Goal: Navigation & Orientation: Understand site structure

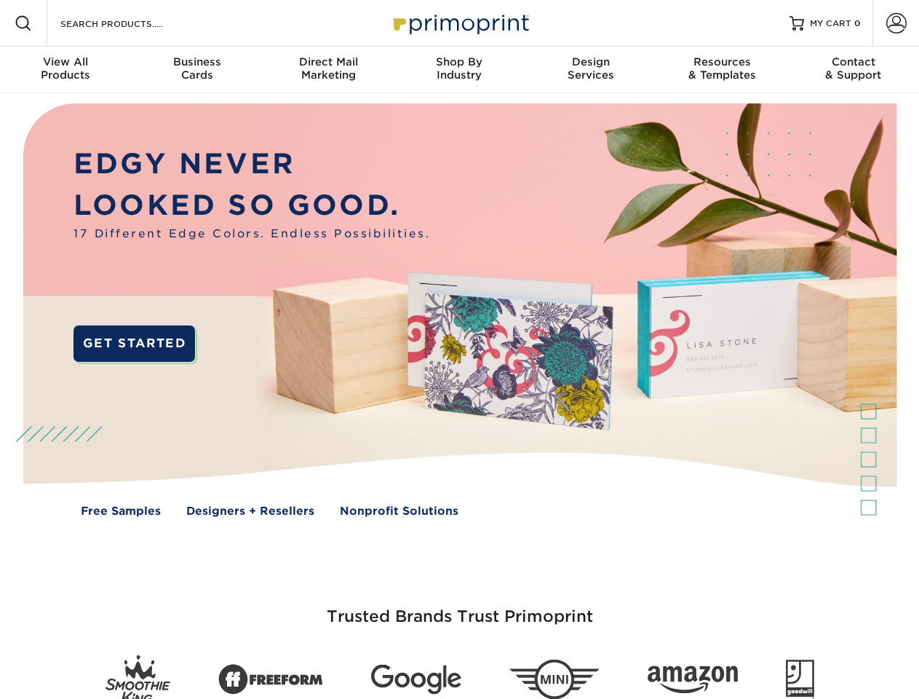
click at [459, 349] on img at bounding box center [459, 320] width 910 height 455
click at [23, 23] on span at bounding box center [23, 23] width 17 height 17
click at [896, 23] on span at bounding box center [896, 23] width 20 height 20
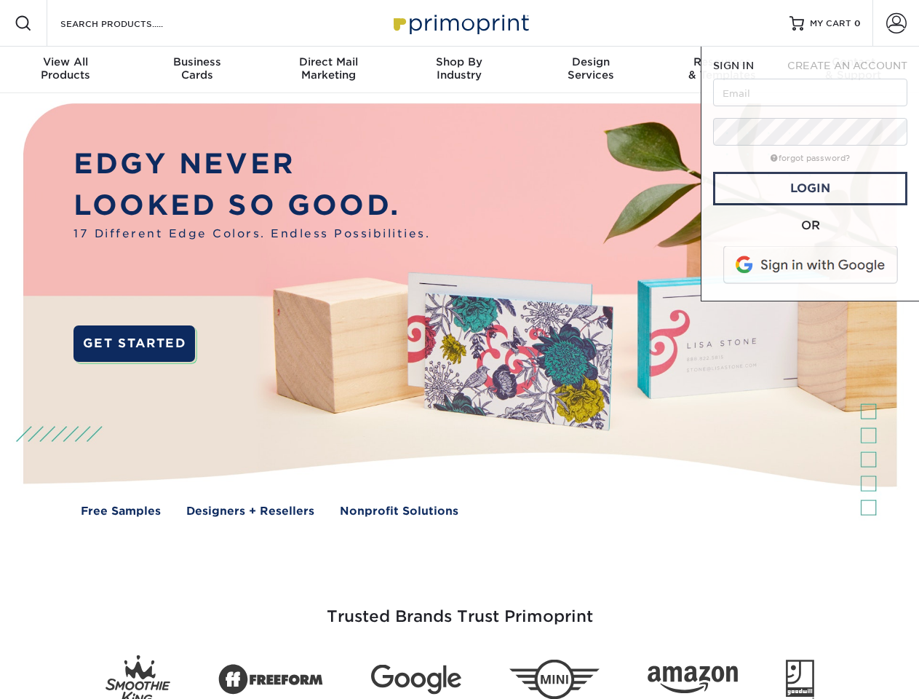
click at [65, 70] on div "View All Products" at bounding box center [65, 68] width 131 height 26
click at [196, 70] on div "Business Cards" at bounding box center [196, 68] width 131 height 26
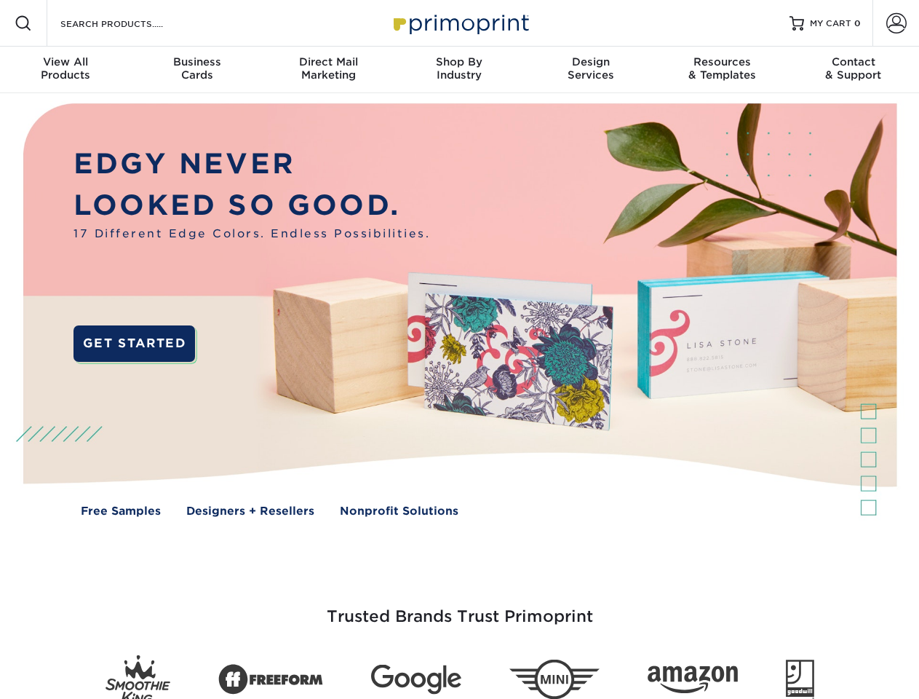
click at [328, 70] on div "Direct Mail Marketing" at bounding box center [328, 68] width 131 height 26
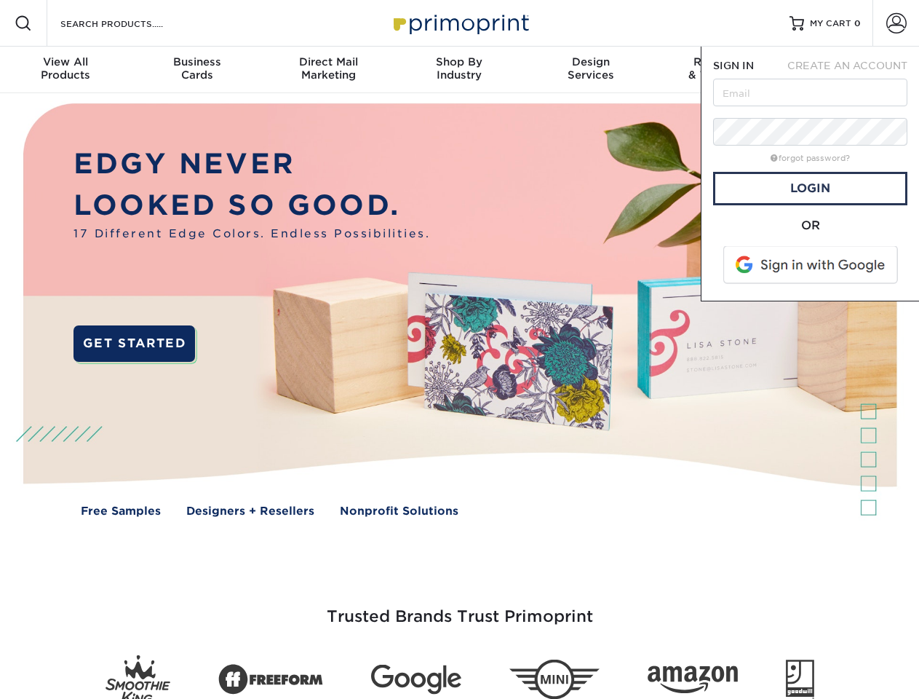
click at [459, 70] on div "Shop By Industry" at bounding box center [459, 68] width 131 height 26
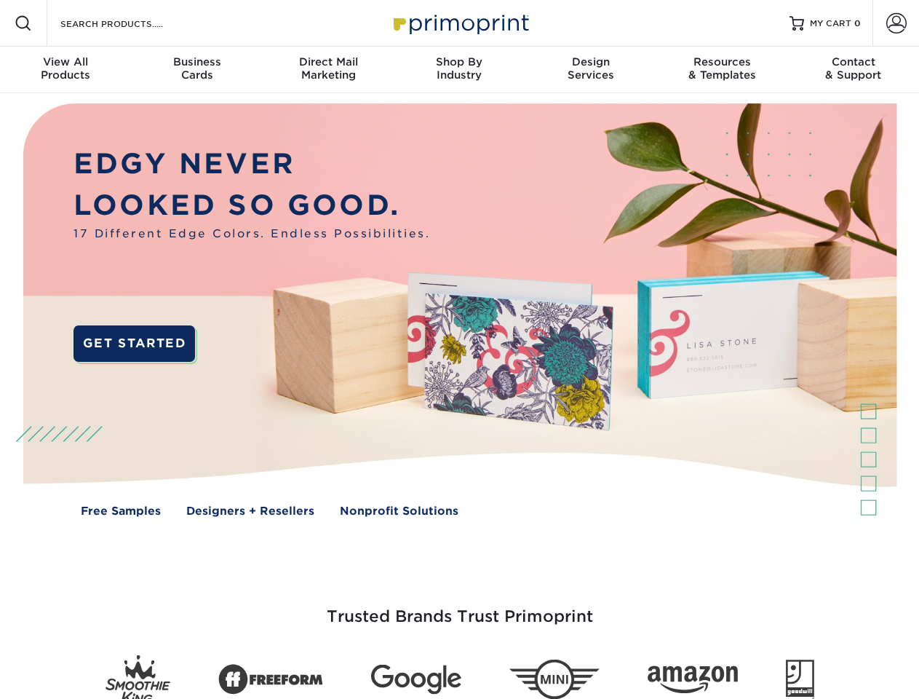
click at [591, 70] on div "Design Services" at bounding box center [590, 68] width 131 height 26
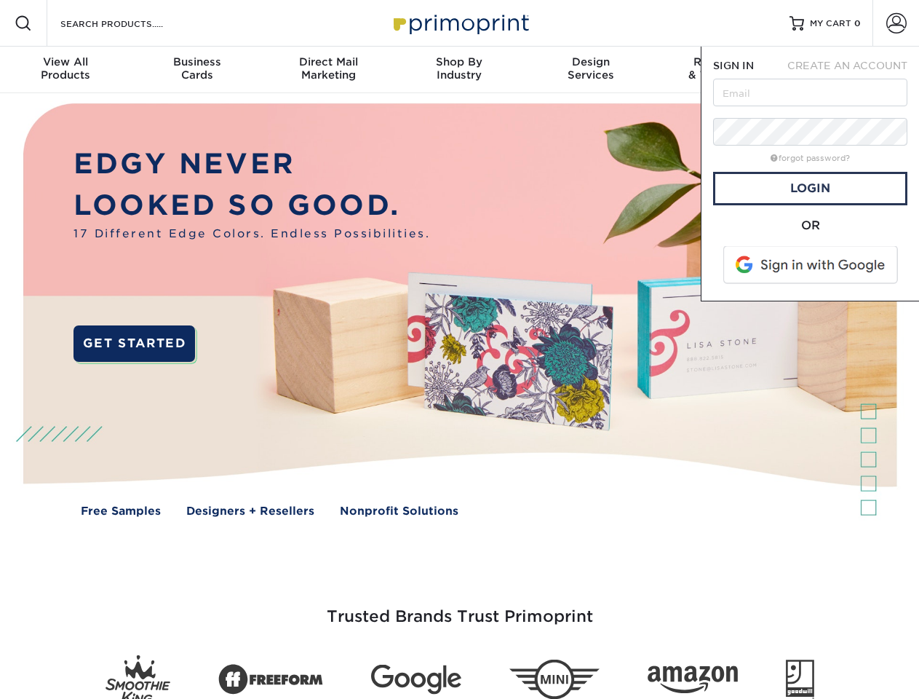
click at [722, 70] on span "SIGN IN" at bounding box center [733, 66] width 41 height 12
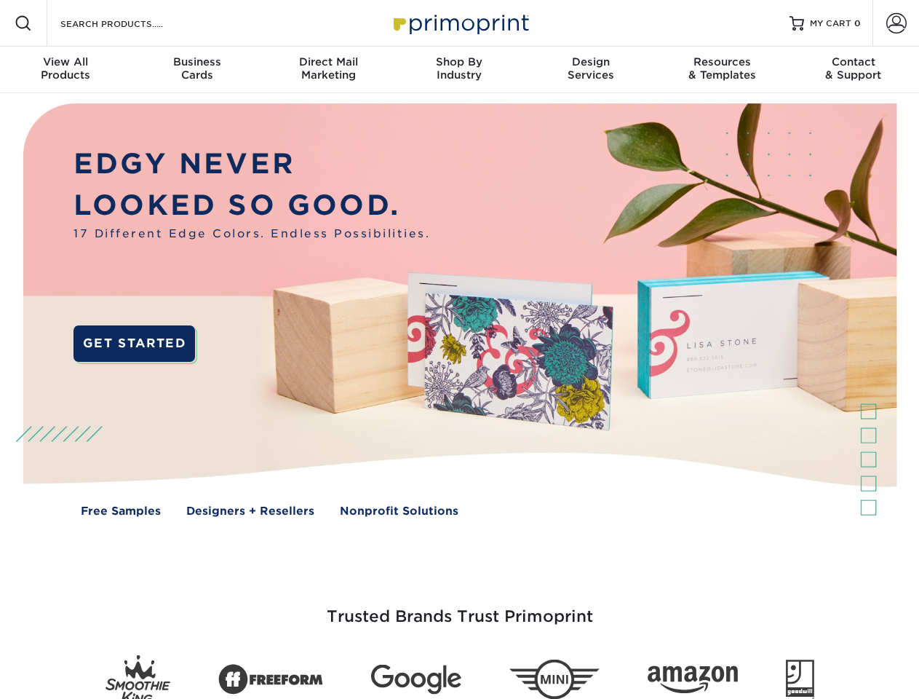
click at [854, 70] on div "Contact & Support" at bounding box center [853, 68] width 131 height 26
